Goal: Check status: Check status

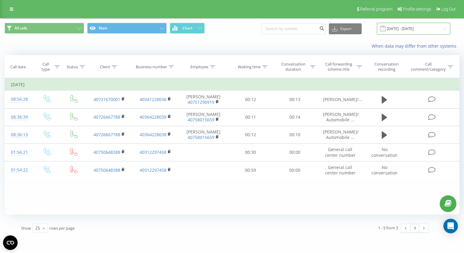
click at [398, 30] on input "19.09.2025 - 19.09.2025" at bounding box center [414, 29] width 74 height 12
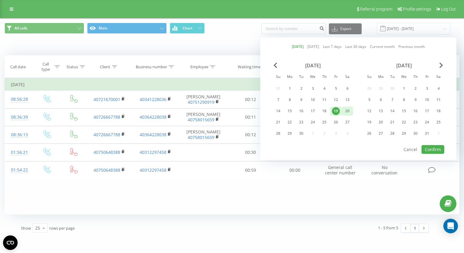
click at [346, 111] on div "20" at bounding box center [348, 111] width 8 height 8
click at [425, 146] on button "Confirm" at bounding box center [433, 149] width 23 height 9
type input "[DATE] - [DATE]"
